Goal: Book appointment/travel/reservation

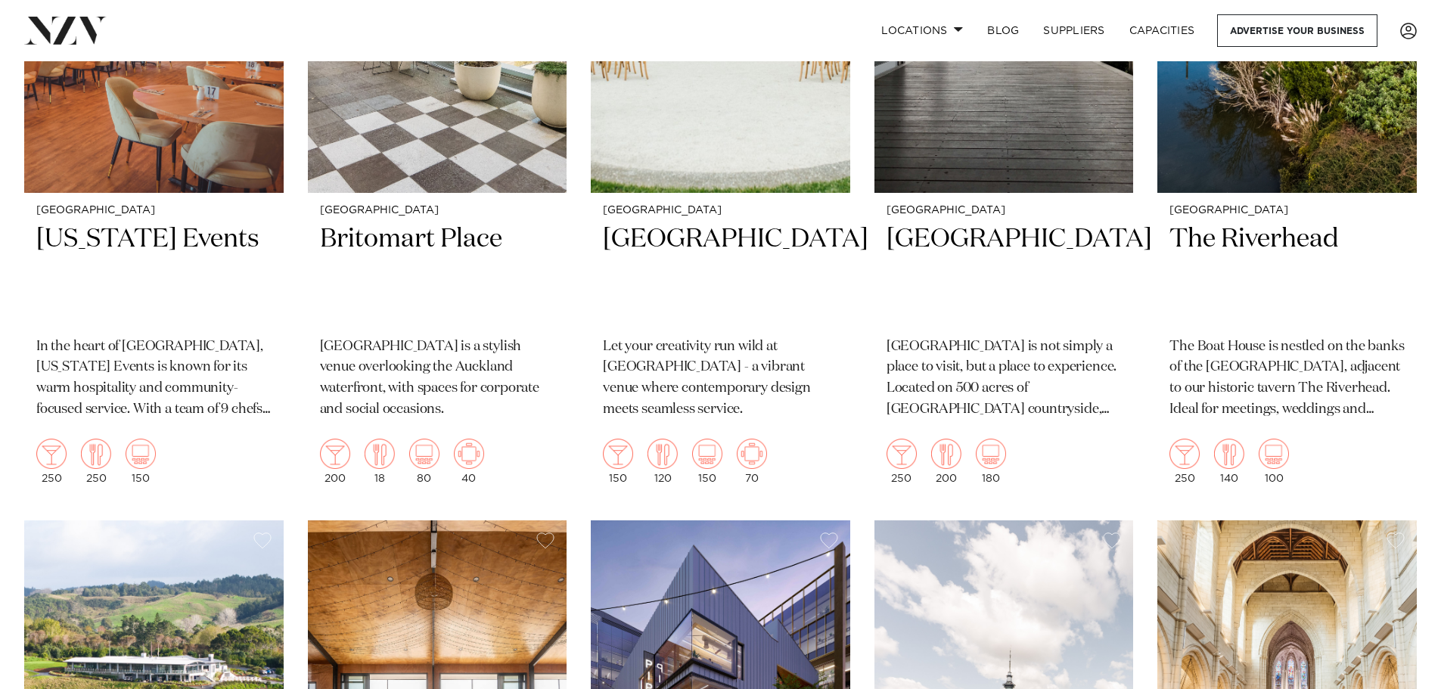
scroll to position [378, 0]
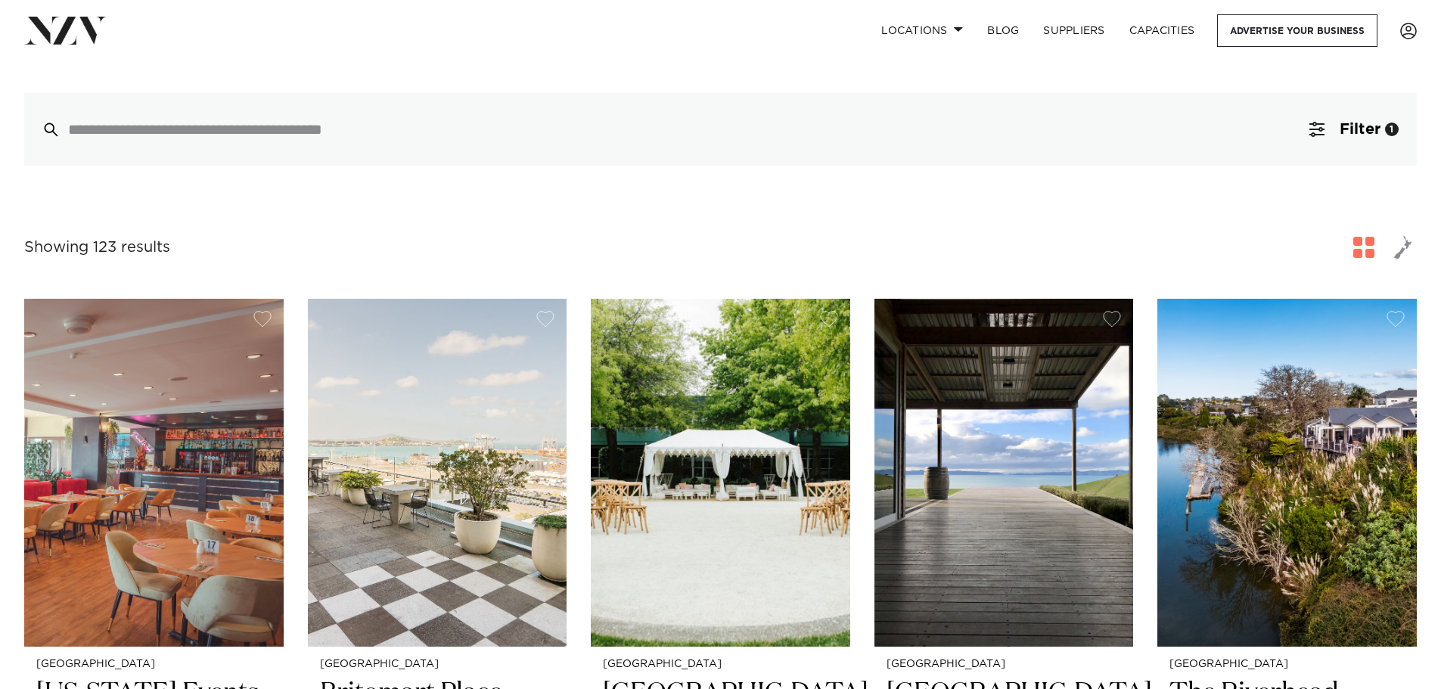
click at [539, 234] on div "Showing 123 results for Auckland Venues" at bounding box center [720, 247] width 1393 height 27
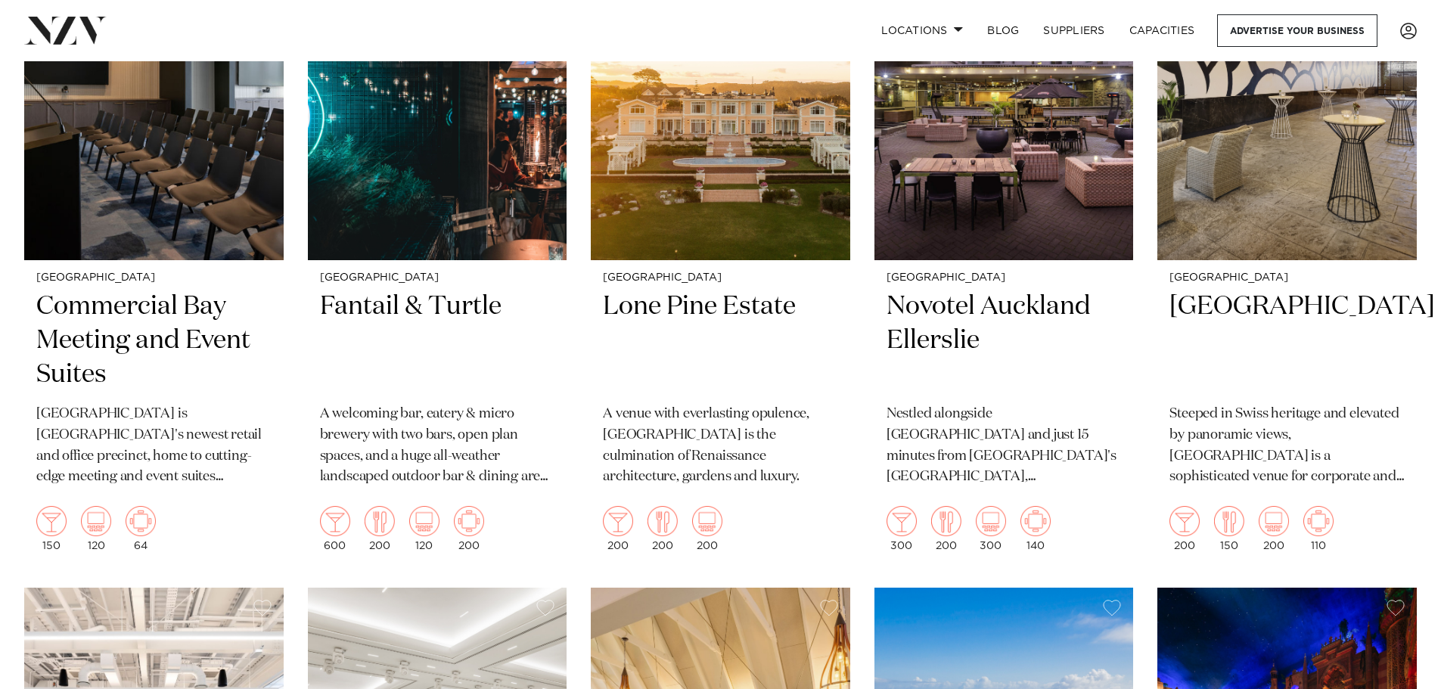
scroll to position [4058, 0]
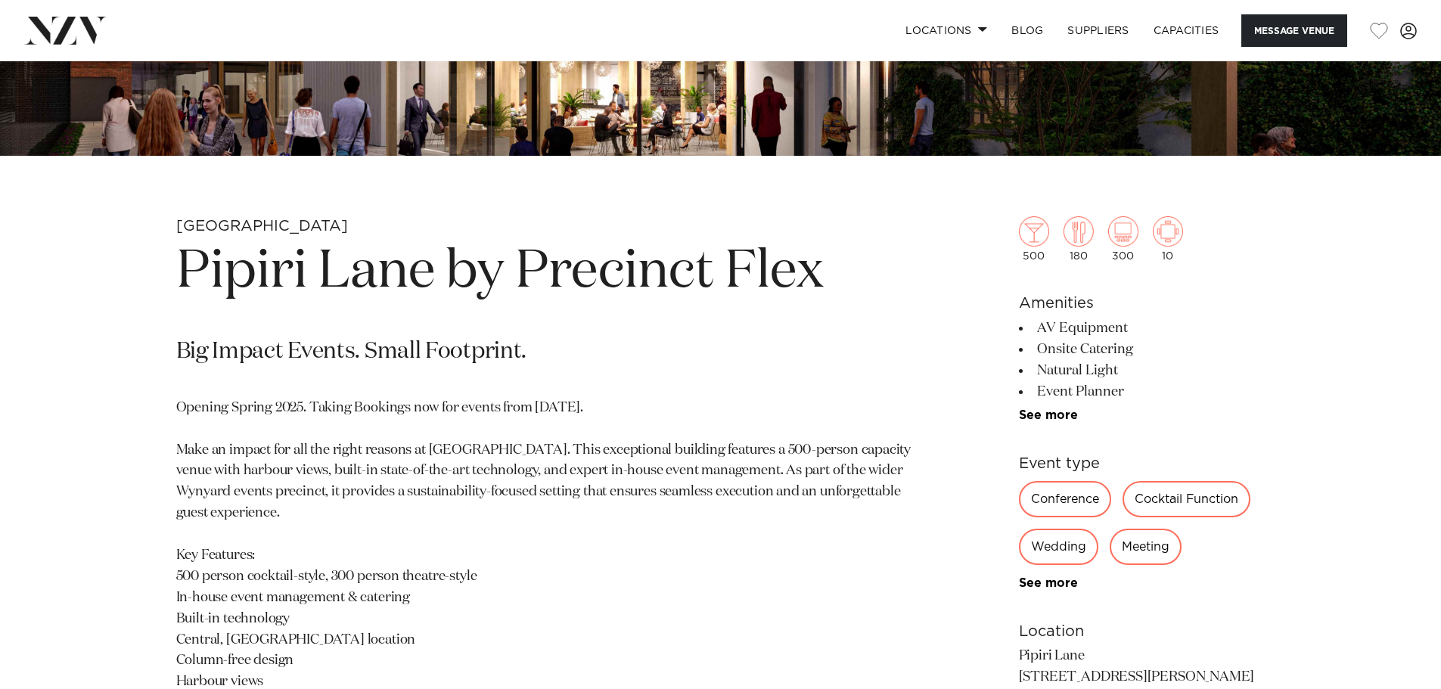
scroll to position [756, 0]
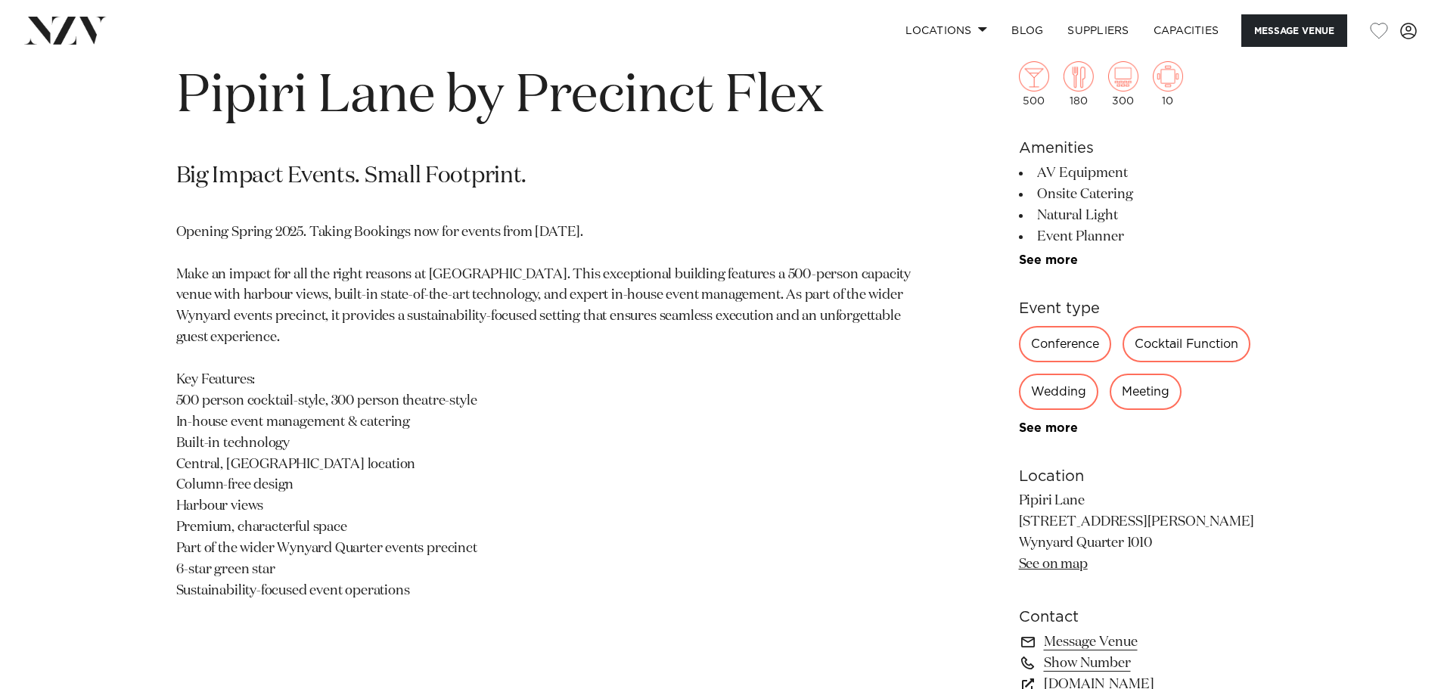
click at [1038, 393] on div "Wedding" at bounding box center [1058, 392] width 79 height 36
click at [1051, 433] on link "See more" at bounding box center [1078, 428] width 118 height 12
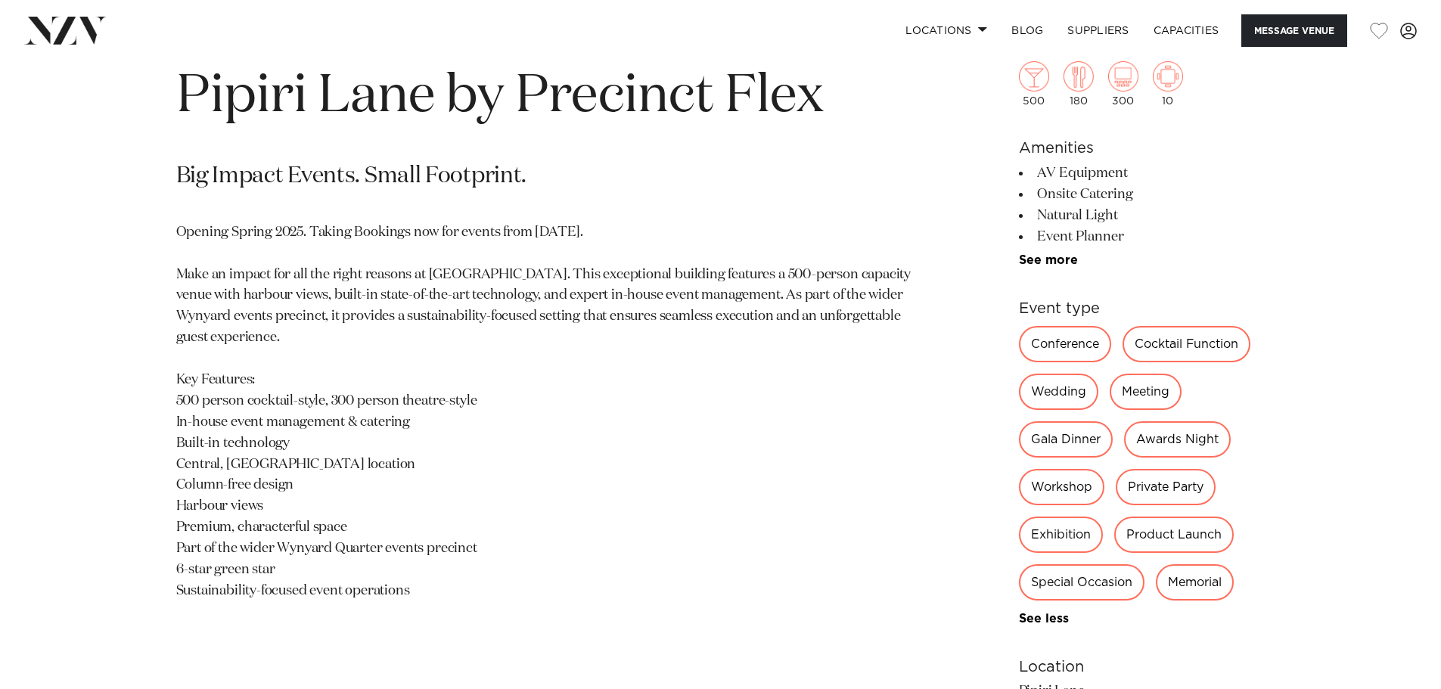
click at [1064, 390] on div "Wedding" at bounding box center [1058, 392] width 79 height 36
click at [675, 368] on p "Opening Spring 2025. Taking Bookings now for events from 1 September 2025. Make…" at bounding box center [543, 412] width 735 height 380
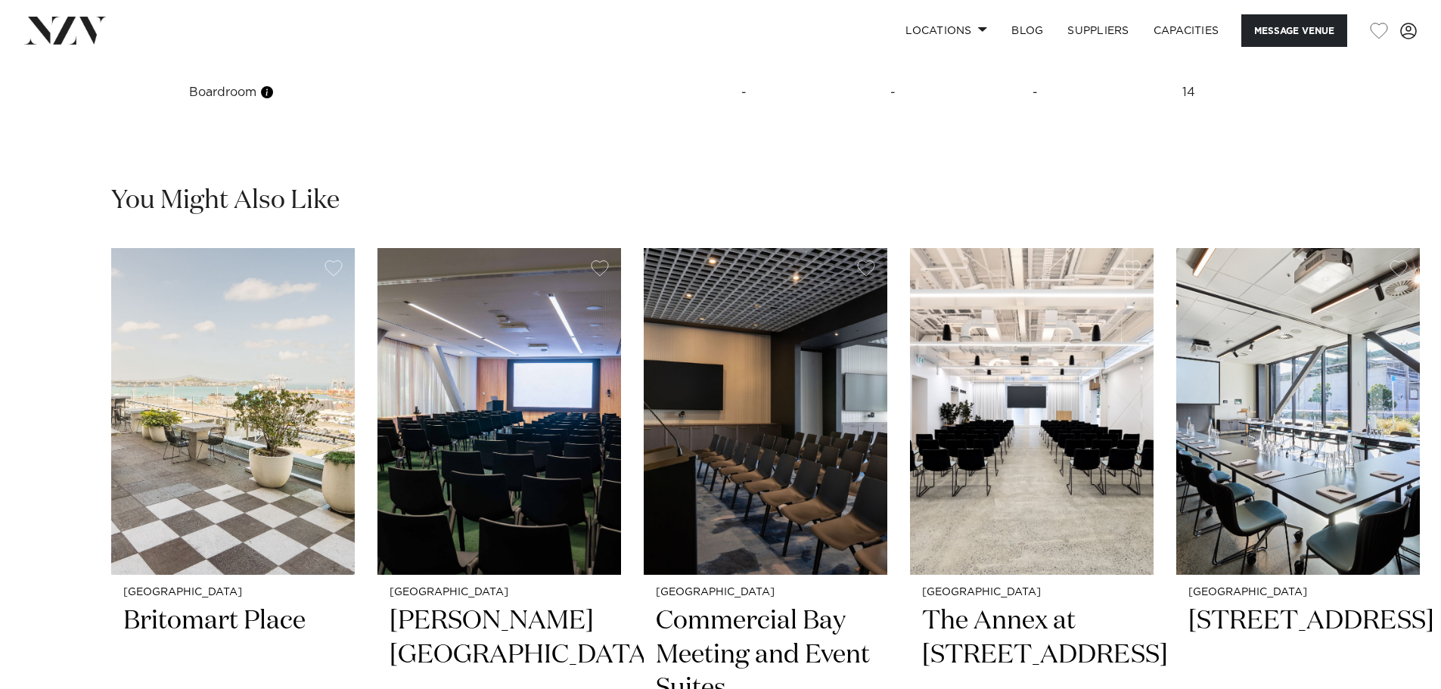
scroll to position [2496, 0]
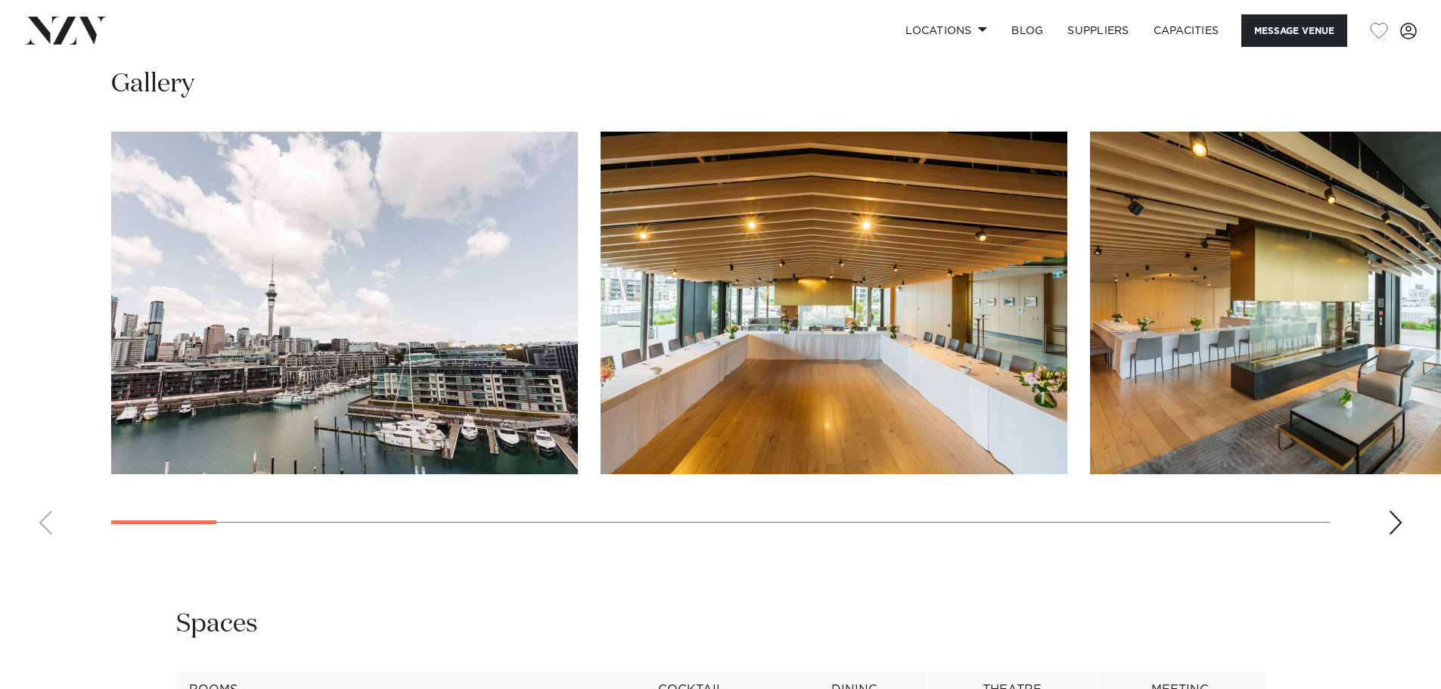
scroll to position [1740, 0]
